Goal: Find specific page/section

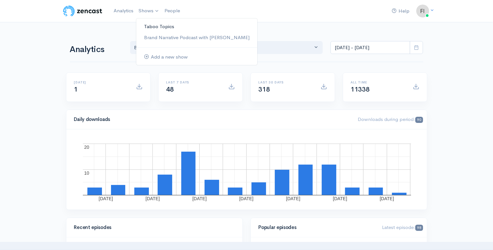
click at [154, 25] on link "Taboo Topics" at bounding box center [196, 26] width 121 height 11
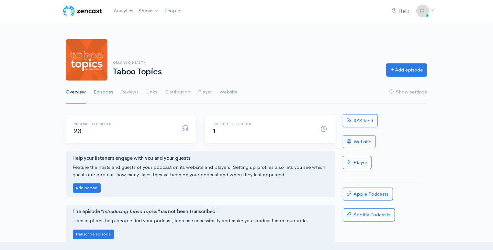
click at [102, 91] on link "Episodes" at bounding box center [104, 92] width 20 height 23
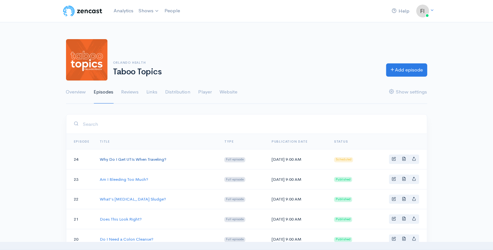
click at [155, 157] on link "Why Do I Get UTIs When Traveling?" at bounding box center [133, 160] width 67 height 6
